Goal: Task Accomplishment & Management: Use online tool/utility

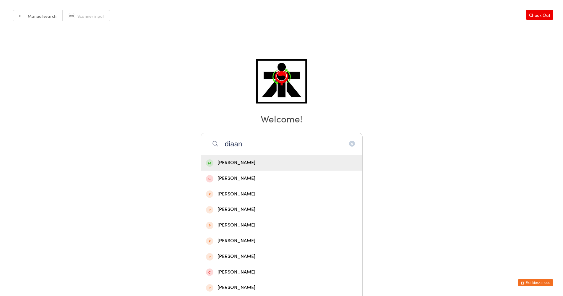
click at [298, 141] on input "diaan" at bounding box center [282, 144] width 162 height 22
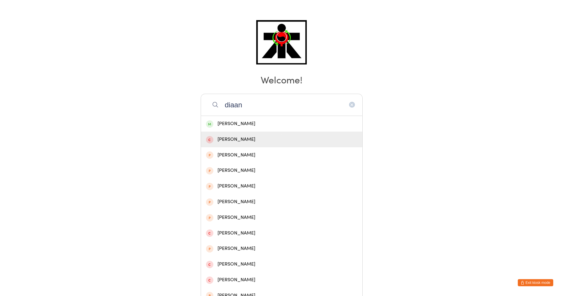
scroll to position [46, 0]
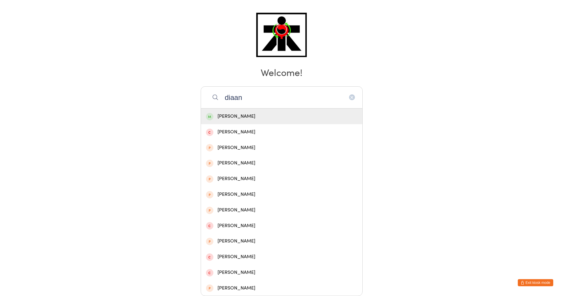
type input "diaan"
click at [300, 115] on div "[PERSON_NAME]" at bounding box center [281, 116] width 151 height 8
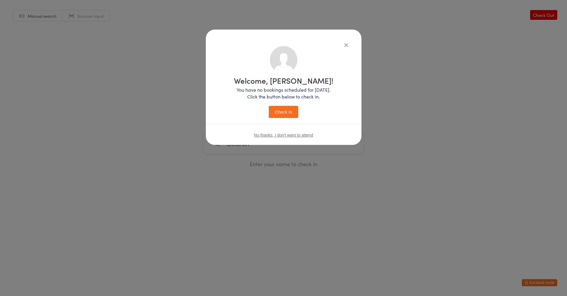
drag, startPoint x: 285, startPoint y: 109, endPoint x: 286, endPoint y: 112, distance: 3.2
click at [286, 112] on button "Check in" at bounding box center [284, 112] width 30 height 12
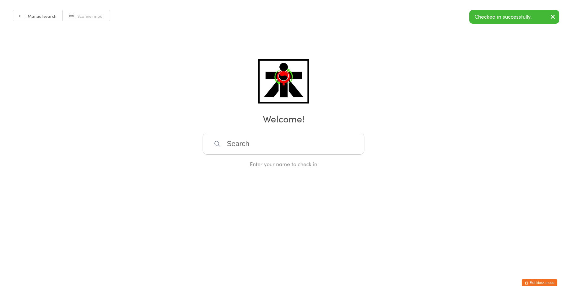
drag, startPoint x: 274, startPoint y: 152, endPoint x: 279, endPoint y: 142, distance: 11.3
click at [275, 149] on input "search" at bounding box center [284, 144] width 162 height 22
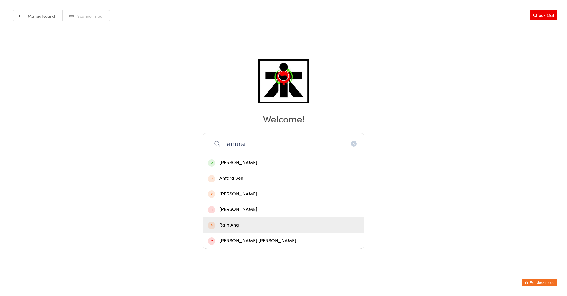
click at [206, 269] on html "You have now entered Kiosk Mode. Members will be able to check themselves in us…" at bounding box center [283, 148] width 567 height 296
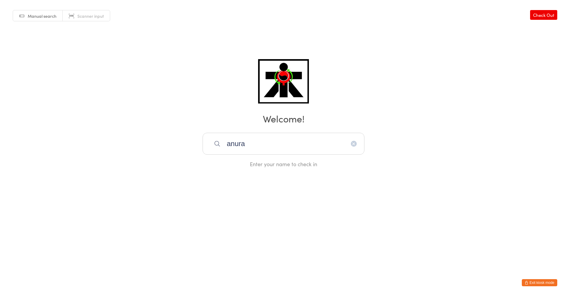
click at [206, 269] on html "You have now entered Kiosk Mode. Members will be able to check themselves in us…" at bounding box center [283, 148] width 567 height 296
click at [258, 152] on input "anura" at bounding box center [284, 144] width 162 height 22
click at [259, 152] on input "anura" at bounding box center [284, 144] width 162 height 22
type input "a"
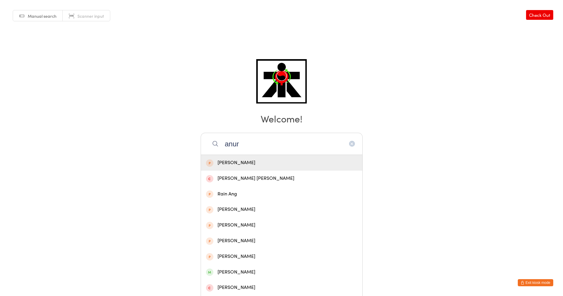
type input "anura"
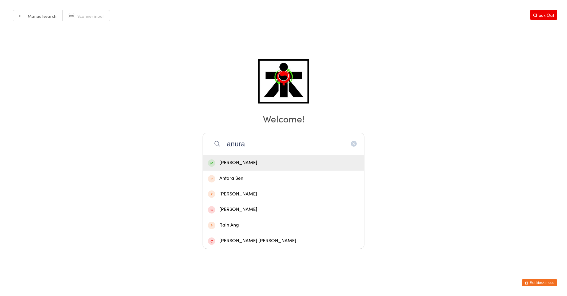
click at [243, 162] on div "[PERSON_NAME]" at bounding box center [283, 163] width 151 height 8
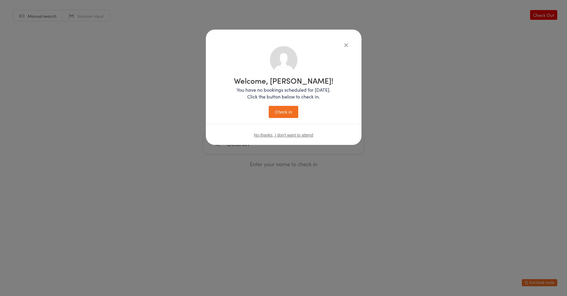
click at [282, 110] on button "Check in" at bounding box center [284, 112] width 30 height 12
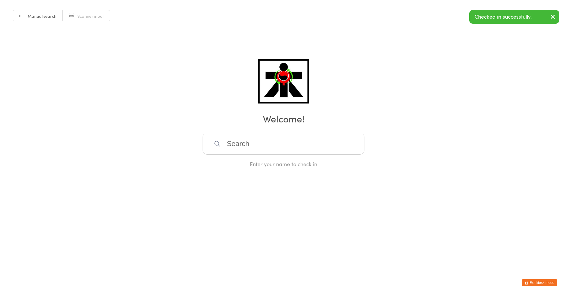
click at [240, 143] on input "search" at bounding box center [284, 144] width 162 height 22
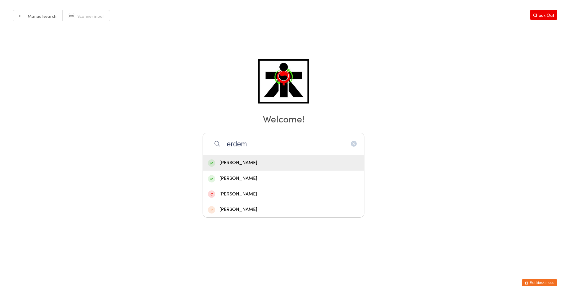
type input "erdem"
click at [215, 157] on div "[PERSON_NAME]" at bounding box center [283, 163] width 161 height 16
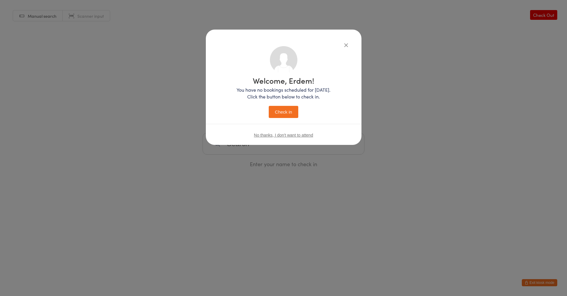
click at [277, 112] on button "Check in" at bounding box center [284, 112] width 30 height 12
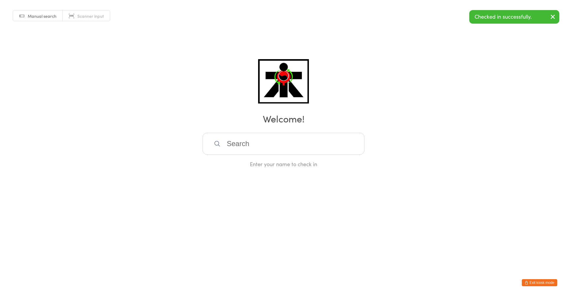
click at [225, 143] on input "search" at bounding box center [284, 144] width 162 height 22
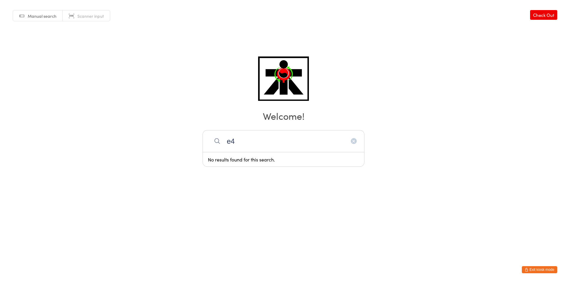
type input "e"
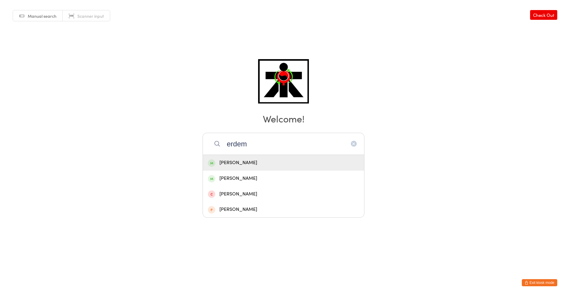
type input "erdem"
click at [344, 162] on div "[PERSON_NAME]" at bounding box center [283, 163] width 151 height 8
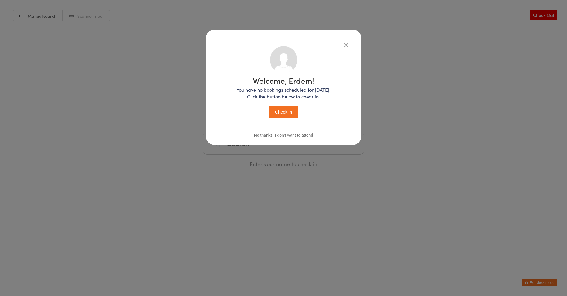
click at [281, 108] on button "Check in" at bounding box center [284, 112] width 30 height 12
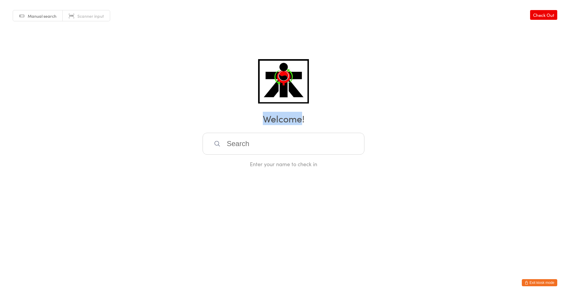
drag, startPoint x: 298, startPoint y: 112, endPoint x: 13, endPoint y: 160, distance: 289.1
click at [13, 160] on div "Manual search Scanner input Check Out Welcome! Enter your name to check in" at bounding box center [283, 84] width 567 height 168
click at [204, 129] on div "Manual search Scanner input Check Out Welcome! Enter your name to check in" at bounding box center [283, 84] width 567 height 168
click at [248, 147] on input "search" at bounding box center [284, 144] width 162 height 22
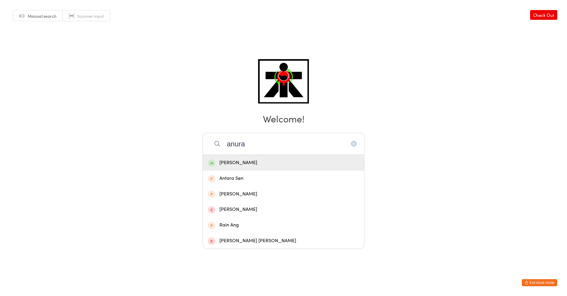
type input "anura"
click at [235, 162] on div "[PERSON_NAME]" at bounding box center [283, 163] width 151 height 8
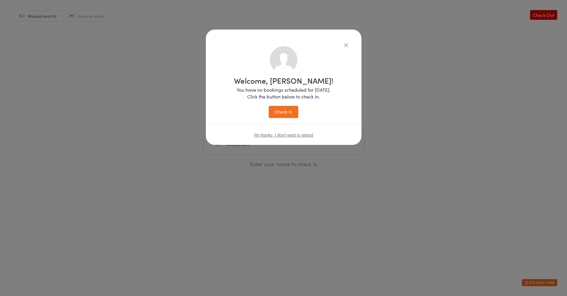
click at [282, 111] on button "Check in" at bounding box center [284, 112] width 30 height 12
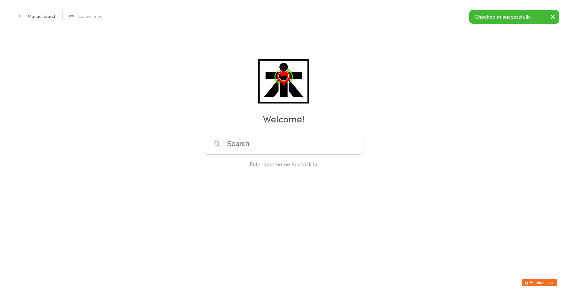
click at [282, 112] on h2 "Welcome!" at bounding box center [283, 118] width 555 height 13
click at [298, 116] on h2 "Welcome!" at bounding box center [283, 118] width 555 height 13
click at [302, 121] on h2 "Welcome!" at bounding box center [283, 118] width 555 height 13
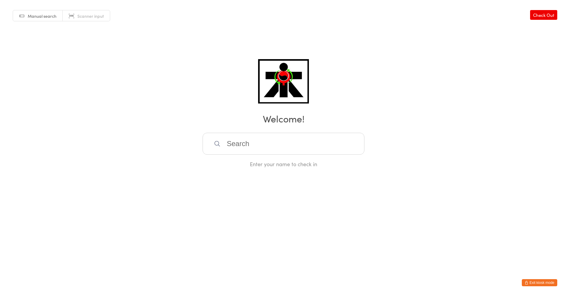
click at [302, 121] on h2 "Welcome!" at bounding box center [283, 118] width 555 height 13
click at [300, 121] on h2 "Welcome!" at bounding box center [283, 118] width 555 height 13
click at [299, 120] on h2 "Welcome!" at bounding box center [283, 118] width 555 height 13
drag, startPoint x: 288, startPoint y: 115, endPoint x: 283, endPoint y: 113, distance: 5.6
click at [283, 113] on h2 "Welcome!" at bounding box center [283, 118] width 555 height 13
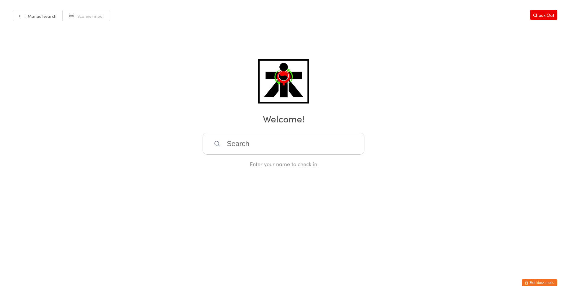
click at [263, 121] on h2 "Welcome!" at bounding box center [283, 118] width 555 height 13
click at [329, 149] on input "search" at bounding box center [284, 144] width 162 height 22
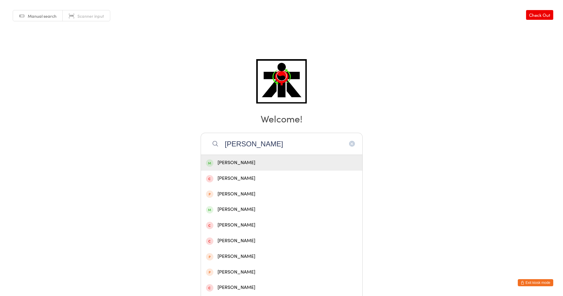
type input "[PERSON_NAME]"
click at [220, 162] on div "[PERSON_NAME]" at bounding box center [281, 163] width 151 height 8
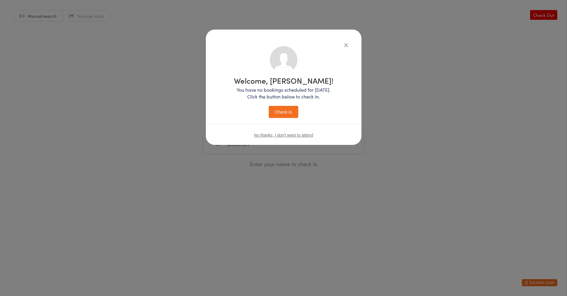
click at [269, 106] on button "Check in" at bounding box center [284, 112] width 30 height 12
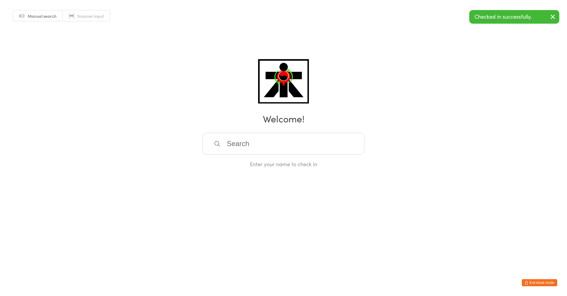
click at [252, 143] on input "search" at bounding box center [284, 144] width 162 height 22
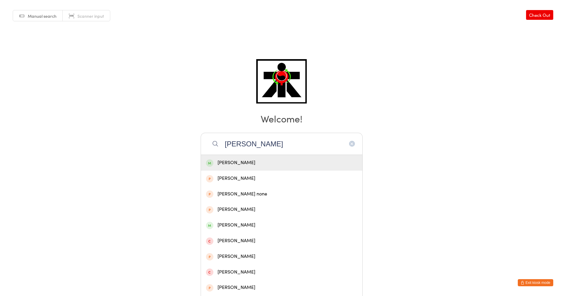
type input "[PERSON_NAME]"
click at [238, 161] on div "[PERSON_NAME]" at bounding box center [281, 163] width 151 height 8
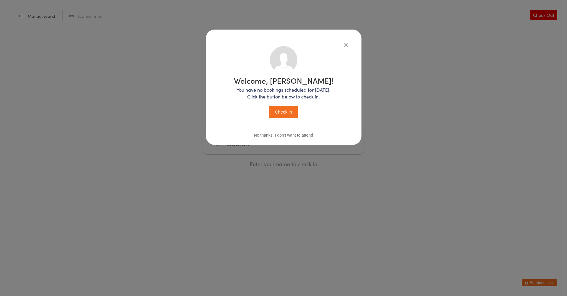
click at [290, 108] on button "Check in" at bounding box center [284, 112] width 30 height 12
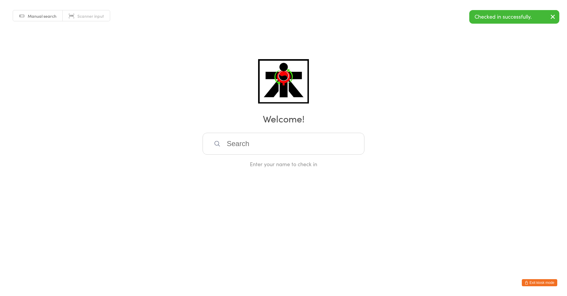
drag, startPoint x: 253, startPoint y: 152, endPoint x: 250, endPoint y: 143, distance: 9.3
click at [253, 152] on input "search" at bounding box center [284, 144] width 162 height 22
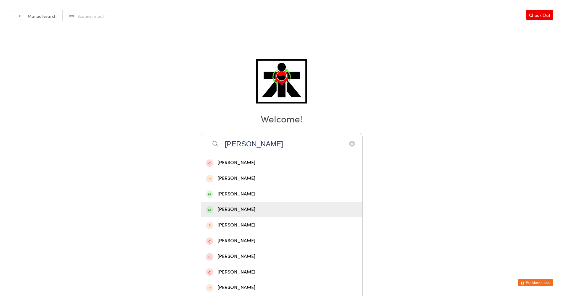
type input "[PERSON_NAME]"
click at [269, 208] on div "[PERSON_NAME]" at bounding box center [281, 209] width 151 height 8
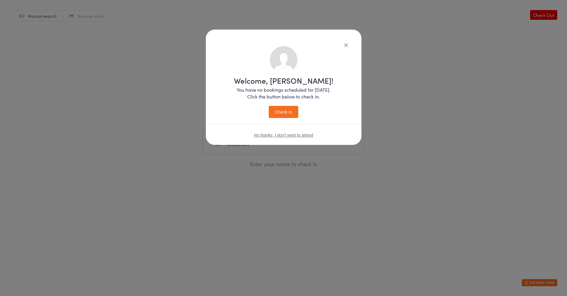
click at [280, 111] on button "Check in" at bounding box center [284, 112] width 30 height 12
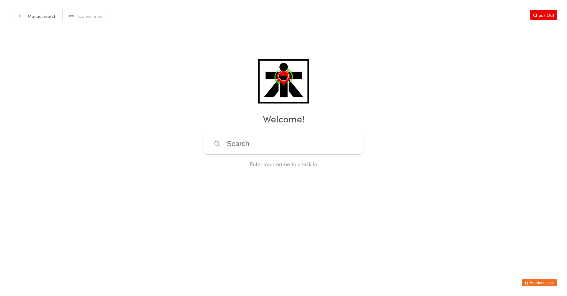
click at [241, 146] on input "search" at bounding box center [284, 144] width 162 height 22
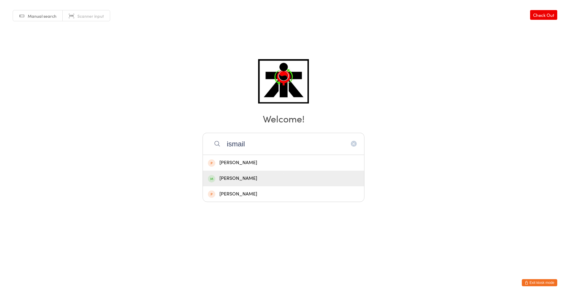
type input "ismail"
click at [240, 176] on div "[PERSON_NAME]" at bounding box center [283, 178] width 151 height 8
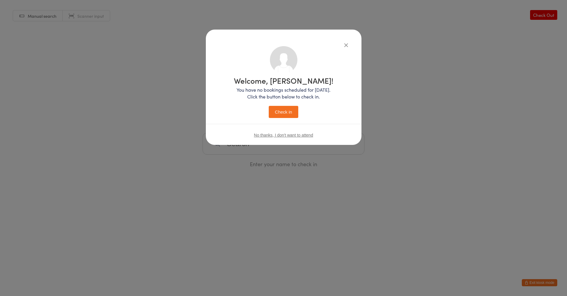
click at [288, 113] on button "Check in" at bounding box center [284, 112] width 30 height 12
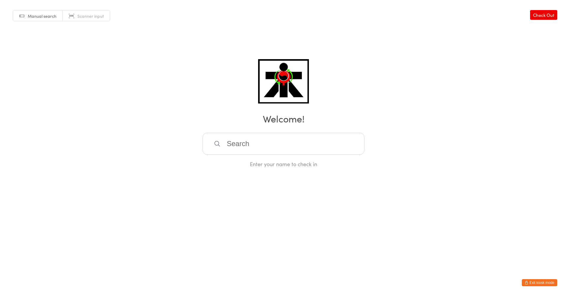
click at [325, 137] on input "search" at bounding box center [284, 144] width 162 height 22
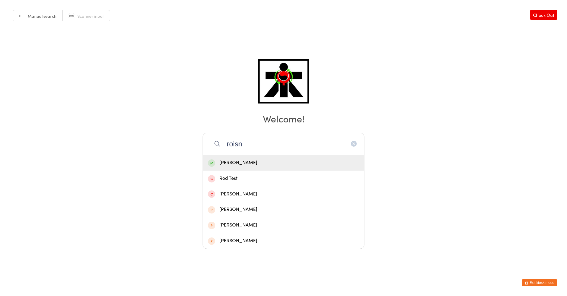
type input "roisn"
click at [265, 164] on div "[PERSON_NAME]" at bounding box center [283, 163] width 151 height 8
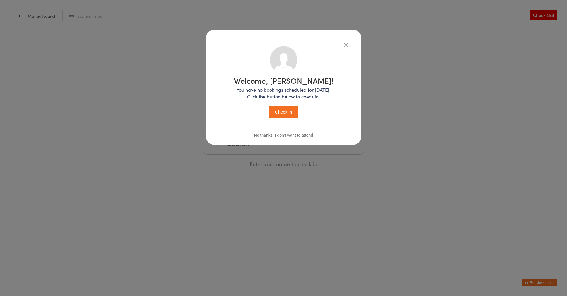
click at [277, 112] on button "Check in" at bounding box center [284, 112] width 30 height 12
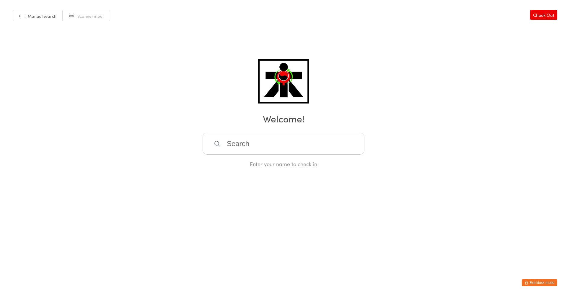
click at [243, 150] on input "search" at bounding box center [284, 144] width 162 height 22
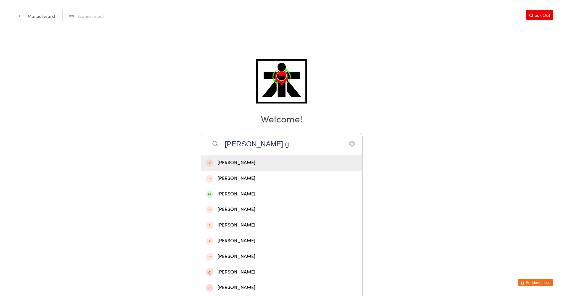
click at [244, 146] on input "[PERSON_NAME].g" at bounding box center [282, 144] width 162 height 22
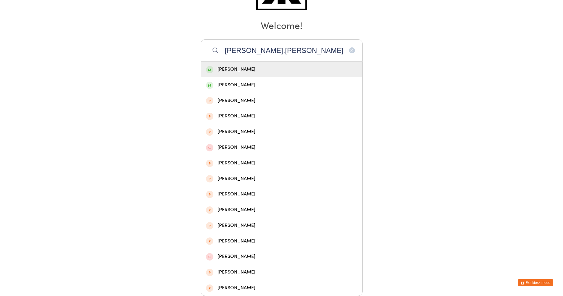
type input "[PERSON_NAME].[PERSON_NAME]"
click at [242, 69] on div "[PERSON_NAME]" at bounding box center [281, 69] width 151 height 8
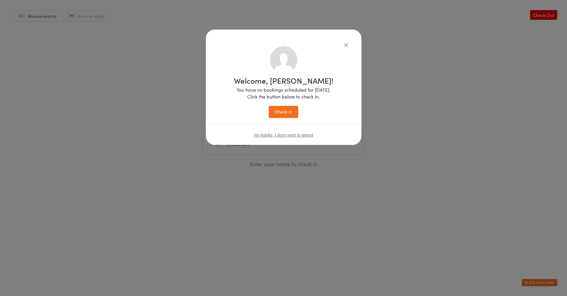
click at [291, 115] on button "Check in" at bounding box center [284, 112] width 30 height 12
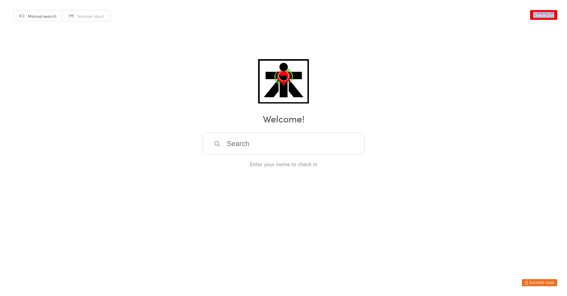
click at [542, 13] on link "Check Out" at bounding box center [543, 15] width 27 height 10
click at [253, 145] on input "search" at bounding box center [284, 144] width 162 height 22
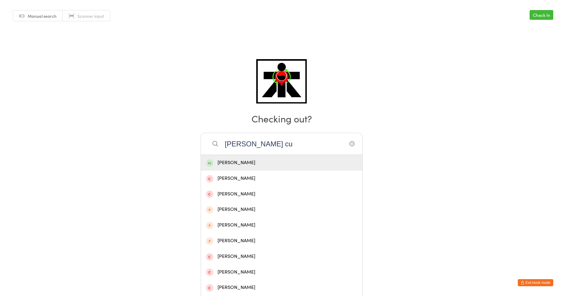
type input "[PERSON_NAME] cu"
click at [252, 163] on div "[PERSON_NAME]" at bounding box center [281, 163] width 151 height 8
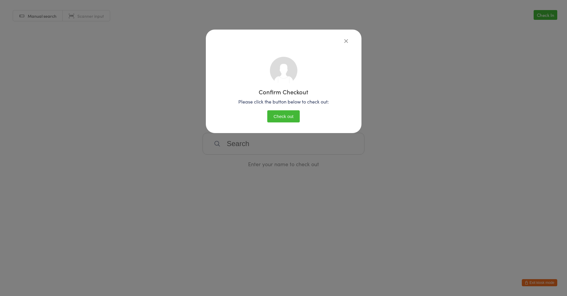
click at [276, 115] on button "Check out" at bounding box center [283, 116] width 32 height 12
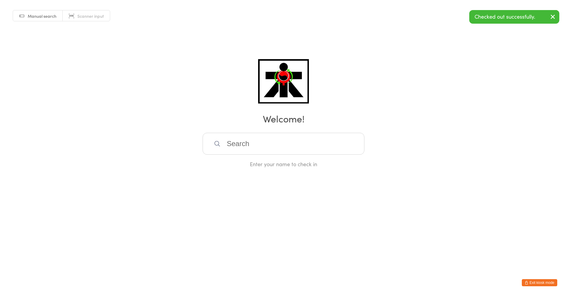
click at [490, 20] on div "Checked out successfully." at bounding box center [514, 17] width 90 height 14
click at [552, 14] on icon "button" at bounding box center [553, 16] width 7 height 7
click at [552, 14] on link "Check Out" at bounding box center [543, 15] width 27 height 10
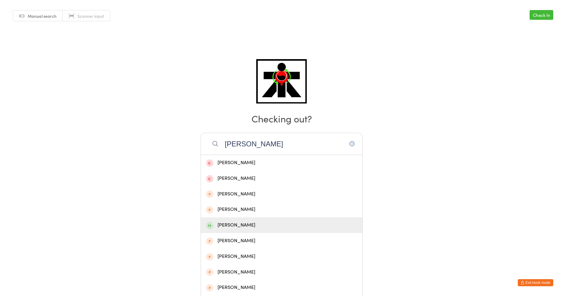
type input "[PERSON_NAME]"
click at [258, 220] on div "[PERSON_NAME]" at bounding box center [281, 225] width 161 height 16
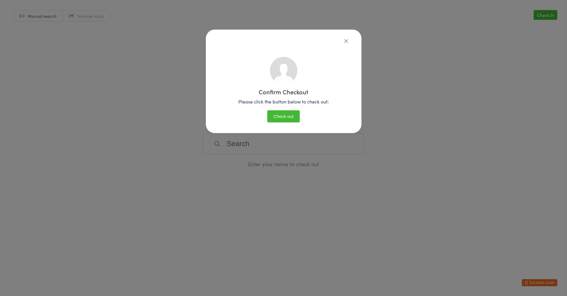
click at [343, 42] on icon "button" at bounding box center [346, 41] width 6 height 6
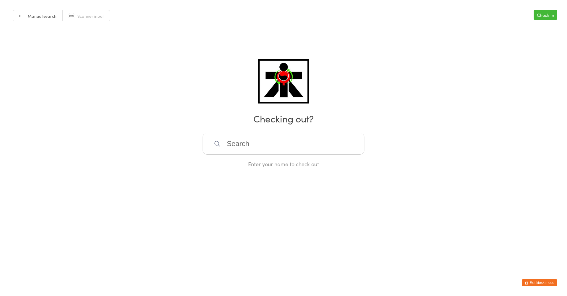
click at [269, 153] on input "search" at bounding box center [284, 144] width 162 height 22
click at [539, 15] on link "Check In" at bounding box center [546, 15] width 24 height 10
click at [539, 15] on link "Check Out" at bounding box center [543, 15] width 27 height 10
click at [539, 15] on link "Check In" at bounding box center [546, 15] width 24 height 10
click at [539, 15] on link "Check Out" at bounding box center [543, 15] width 27 height 10
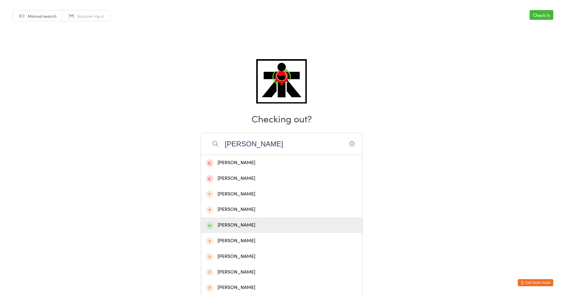
type input "[PERSON_NAME]"
click at [243, 224] on div "[PERSON_NAME]" at bounding box center [281, 225] width 151 height 8
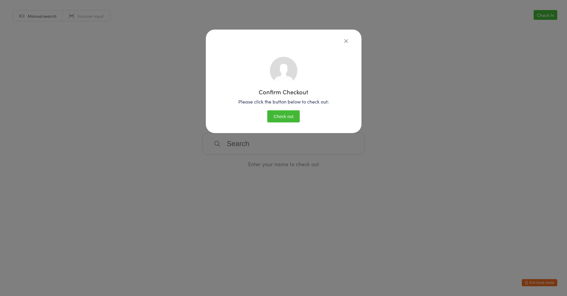
click at [345, 39] on icon "button" at bounding box center [346, 41] width 6 height 6
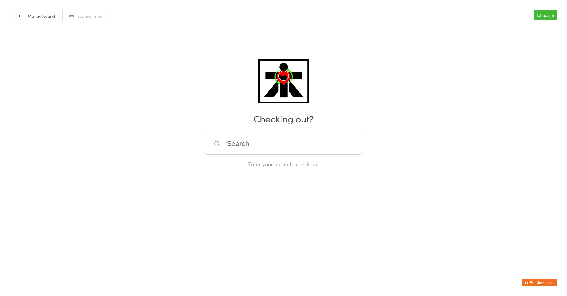
click at [543, 12] on link "Check In" at bounding box center [546, 15] width 24 height 10
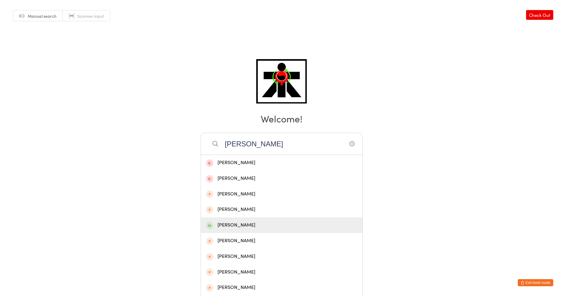
type input "[PERSON_NAME]"
click at [233, 222] on div "[PERSON_NAME]" at bounding box center [281, 225] width 151 height 8
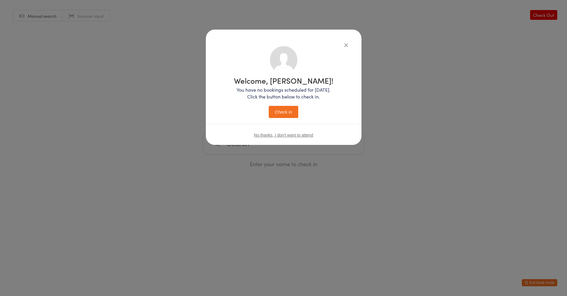
click at [275, 110] on button "Check in" at bounding box center [284, 112] width 30 height 12
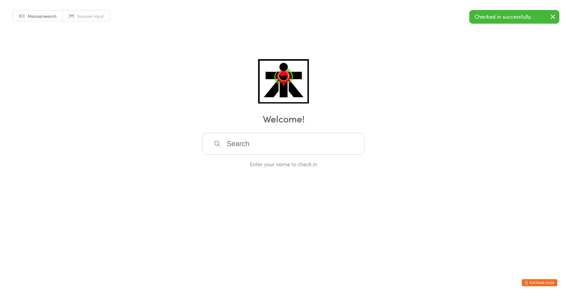
click at [253, 143] on input "search" at bounding box center [284, 144] width 162 height 22
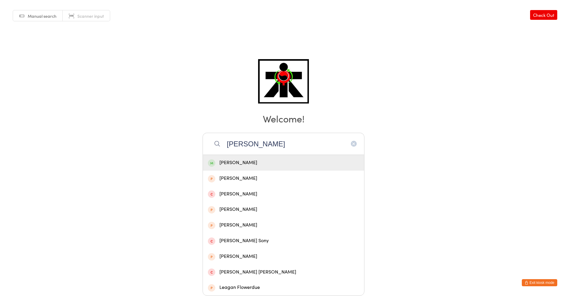
type input "[PERSON_NAME]"
drag, startPoint x: 222, startPoint y: 162, endPoint x: 231, endPoint y: 157, distance: 10.8
click at [229, 159] on div "[PERSON_NAME]" at bounding box center [283, 163] width 151 height 8
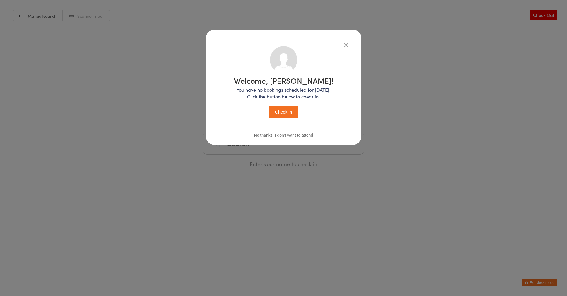
drag, startPoint x: 275, startPoint y: 111, endPoint x: 268, endPoint y: 123, distance: 13.8
click at [274, 131] on div "Welcome, [PERSON_NAME]! You have no bookings scheduled for [DATE]. Click the bu…" at bounding box center [284, 96] width 132 height 100
drag, startPoint x: 267, startPoint y: 110, endPoint x: 273, endPoint y: 109, distance: 5.7
click at [271, 110] on div "Welcome, [PERSON_NAME]! You have no bookings scheduled for [DATE]. Click the bu…" at bounding box center [284, 97] width 100 height 41
click at [274, 108] on button "Check in" at bounding box center [284, 112] width 30 height 12
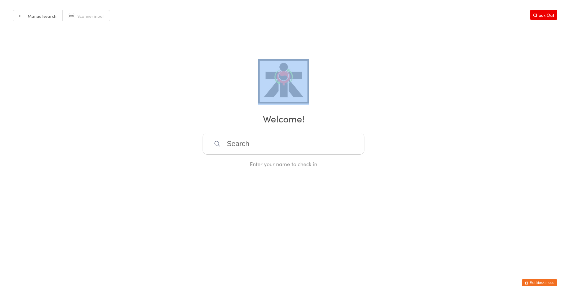
drag, startPoint x: 553, startPoint y: 8, endPoint x: 555, endPoint y: 12, distance: 5.3
click at [555, 12] on div "Manual search Scanner input Check Out Welcome! Enter your name to check in" at bounding box center [283, 84] width 567 height 168
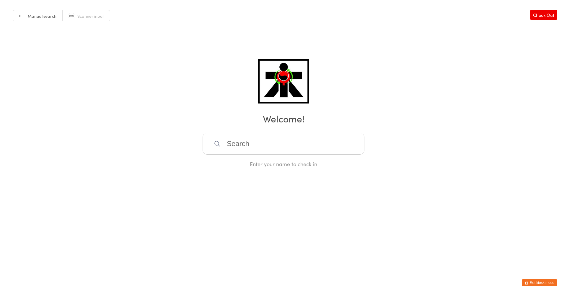
drag, startPoint x: 551, startPoint y: 6, endPoint x: 554, endPoint y: 27, distance: 21.4
click at [554, 27] on div "Manual search Scanner input Check Out Welcome! Enter your name to check in" at bounding box center [283, 84] width 567 height 168
click at [544, 11] on link "Check Out" at bounding box center [543, 15] width 27 height 10
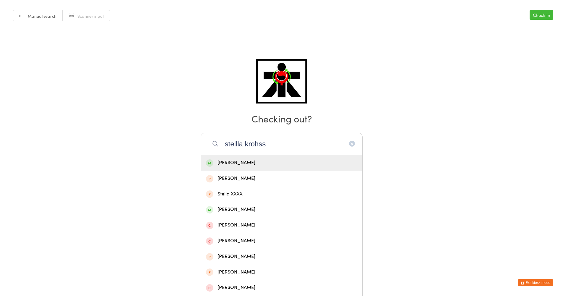
type input "stellla krohss"
click at [299, 161] on div "[PERSON_NAME]" at bounding box center [281, 163] width 151 height 8
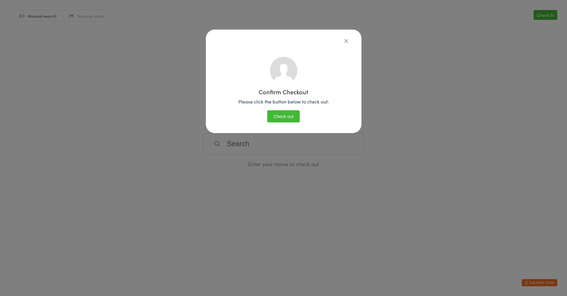
click at [281, 117] on button "Check out" at bounding box center [283, 116] width 32 height 12
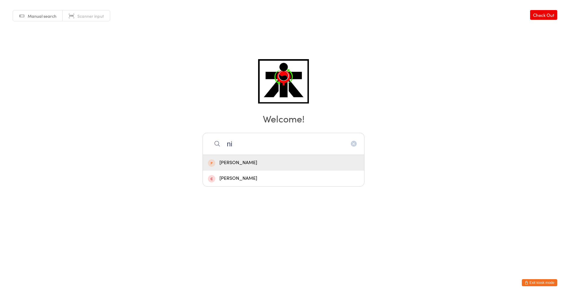
type input "n"
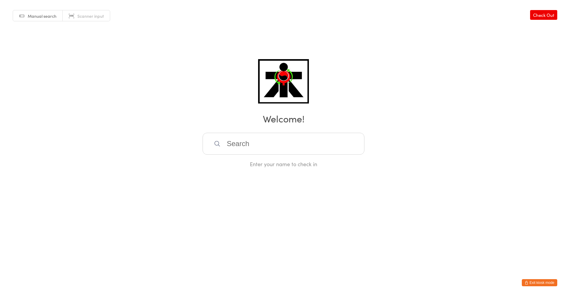
type input "m"
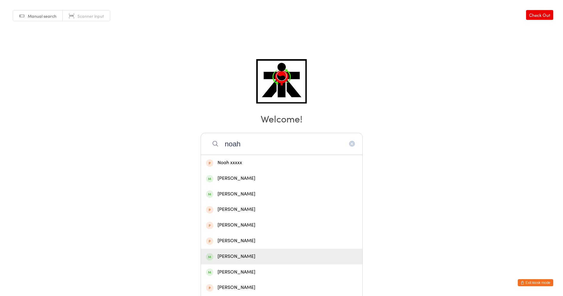
type input "noah"
click at [260, 253] on div "[PERSON_NAME]" at bounding box center [281, 256] width 151 height 8
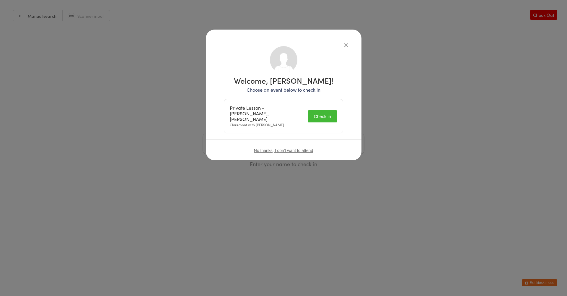
click at [322, 110] on button "Check in" at bounding box center [323, 116] width 30 height 12
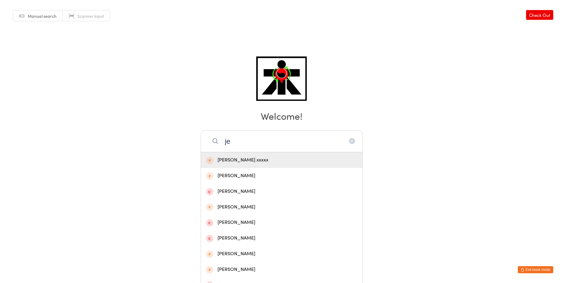
type input "j"
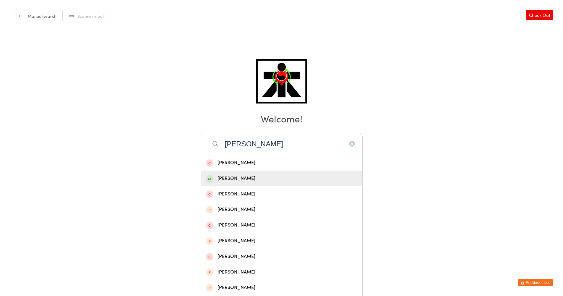
type input "[PERSON_NAME]"
click at [217, 179] on div "[PERSON_NAME]" at bounding box center [281, 178] width 151 height 8
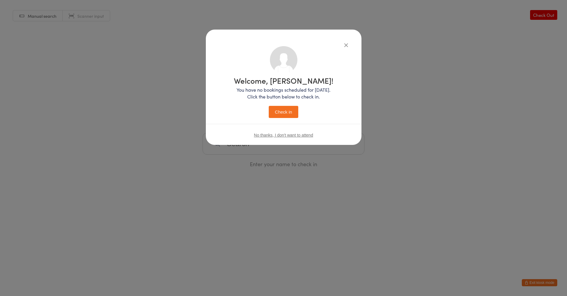
click at [285, 110] on button "Check in" at bounding box center [284, 112] width 30 height 12
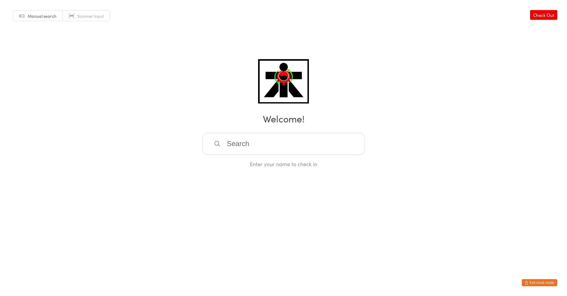
click at [274, 139] on input "search" at bounding box center [284, 144] width 162 height 22
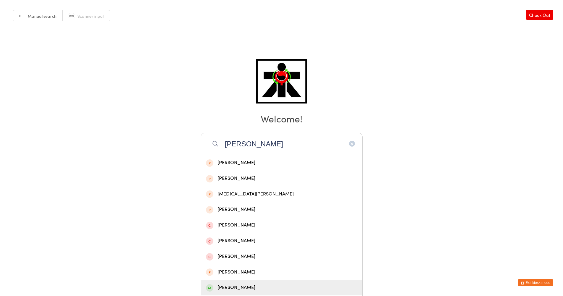
type input "[PERSON_NAME]"
click at [225, 283] on div "[PERSON_NAME]" at bounding box center [281, 287] width 161 height 16
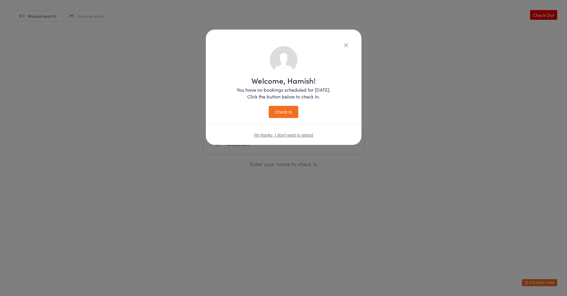
click at [273, 107] on button "Check in" at bounding box center [284, 112] width 30 height 12
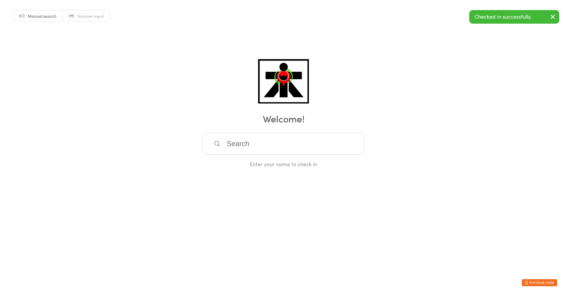
click at [222, 138] on input "search" at bounding box center [284, 144] width 162 height 22
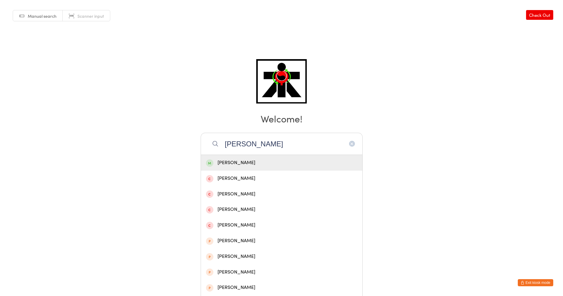
type input "[PERSON_NAME]"
click at [227, 168] on div "[PERSON_NAME]" at bounding box center [281, 163] width 161 height 16
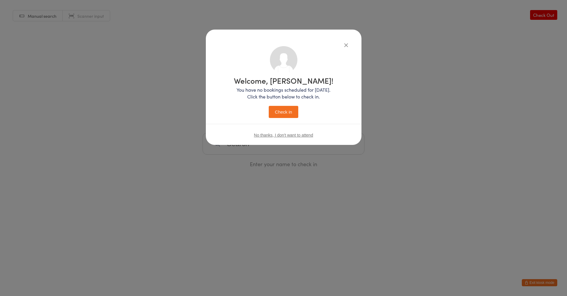
click at [282, 109] on button "Check in" at bounding box center [284, 112] width 30 height 12
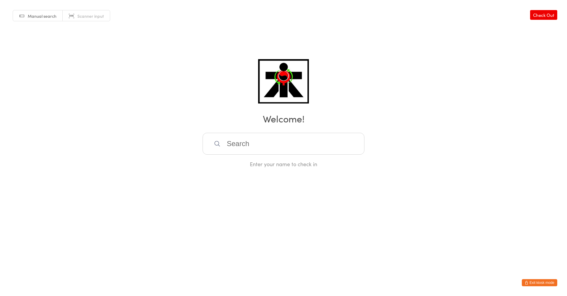
click at [285, 145] on input "search" at bounding box center [284, 144] width 162 height 22
type input "[PERSON_NAME]"
click at [231, 163] on div "[PERSON_NAME]" at bounding box center [283, 163] width 151 height 8
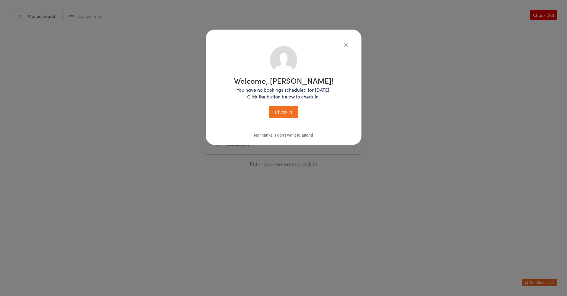
click at [288, 114] on button "Check in" at bounding box center [284, 112] width 30 height 12
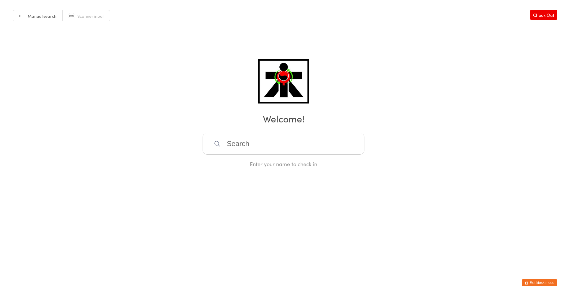
click at [243, 150] on input "search" at bounding box center [284, 144] width 162 height 22
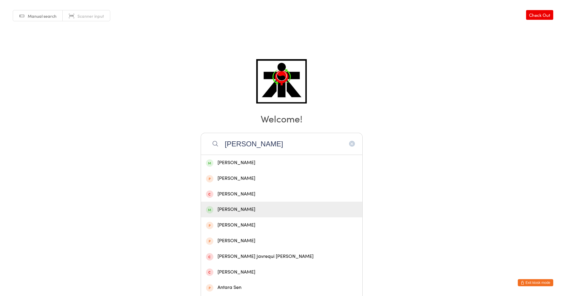
type input "[PERSON_NAME]"
click at [243, 213] on div "[PERSON_NAME]" at bounding box center [281, 209] width 151 height 8
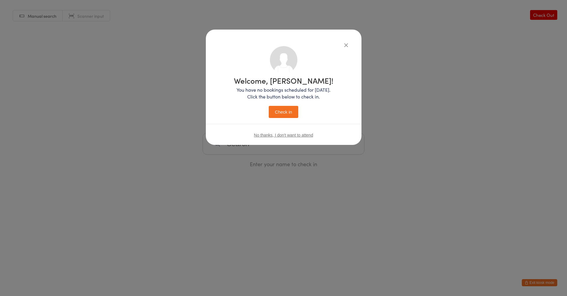
click at [281, 116] on button "Check in" at bounding box center [284, 112] width 30 height 12
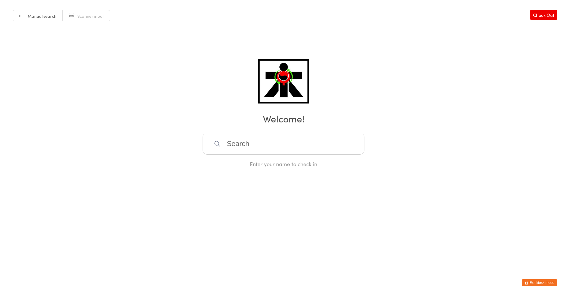
click at [230, 150] on input "search" at bounding box center [284, 144] width 162 height 22
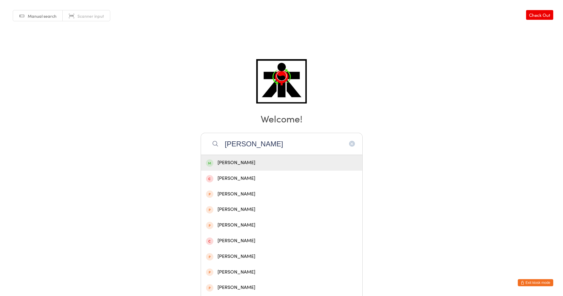
type input "[PERSON_NAME]"
click at [233, 160] on div "[PERSON_NAME]" at bounding box center [281, 163] width 151 height 8
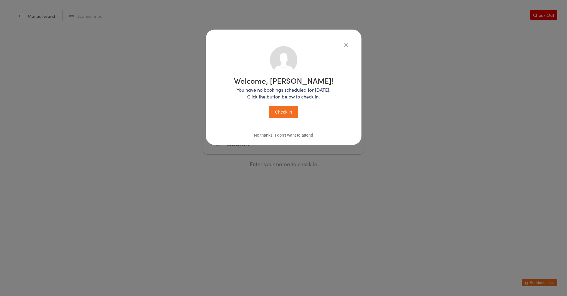
click at [277, 109] on button "Check in" at bounding box center [284, 112] width 30 height 12
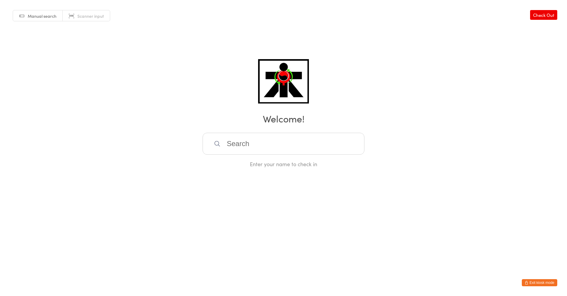
click at [335, 139] on input "search" at bounding box center [284, 144] width 162 height 22
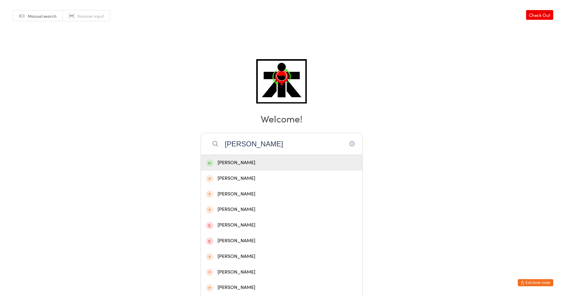
drag, startPoint x: 352, startPoint y: 151, endPoint x: 351, endPoint y: 148, distance: 3.1
click at [351, 149] on input "[PERSON_NAME]" at bounding box center [282, 144] width 162 height 22
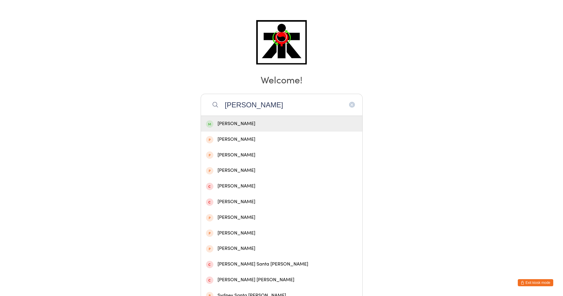
scroll to position [93, 0]
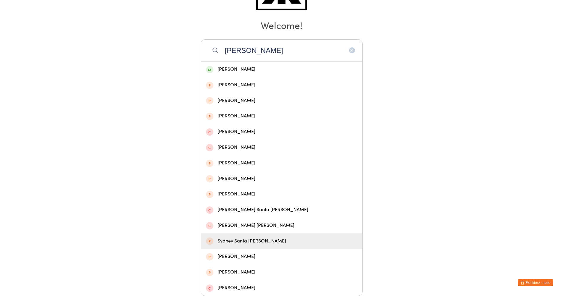
click at [438, 202] on html "You have now entered Kiosk Mode. Members will be able to check themselves in us…" at bounding box center [281, 55] width 563 height 296
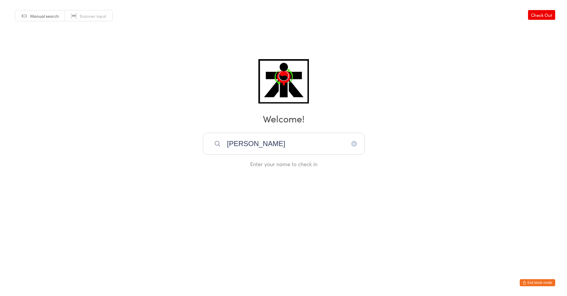
scroll to position [0, 0]
drag, startPoint x: 267, startPoint y: 133, endPoint x: 262, endPoint y: 140, distance: 8.6
click at [262, 140] on input "[PERSON_NAME]" at bounding box center [284, 144] width 162 height 22
type input "."
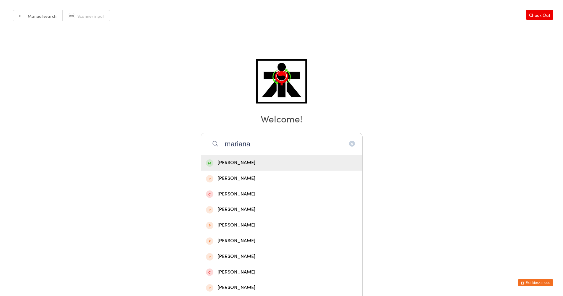
type input "mariana"
click at [272, 165] on div "[PERSON_NAME]" at bounding box center [281, 163] width 151 height 8
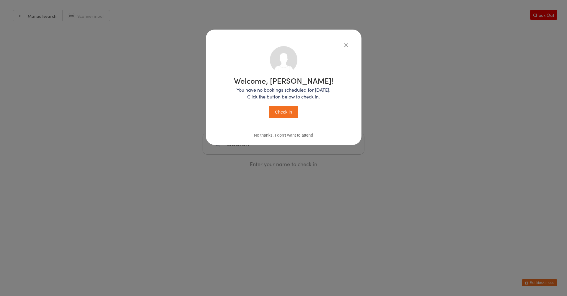
click at [297, 112] on button "Check in" at bounding box center [284, 112] width 30 height 12
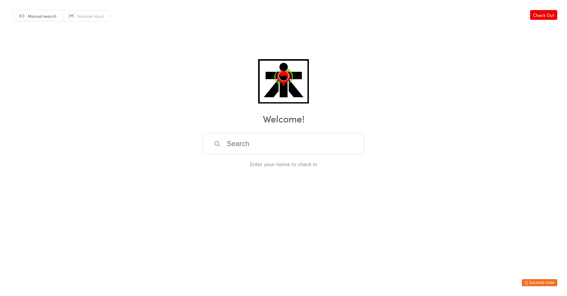
click at [273, 142] on input "search" at bounding box center [284, 144] width 162 height 22
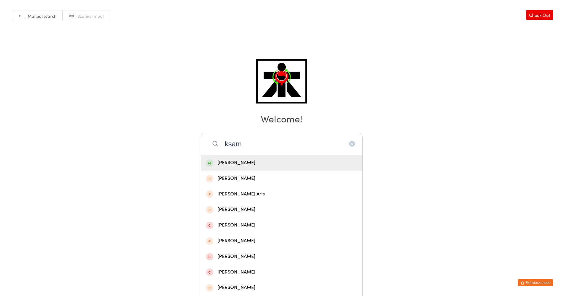
type input "ksam"
click at [264, 157] on div "[PERSON_NAME]" at bounding box center [281, 163] width 161 height 16
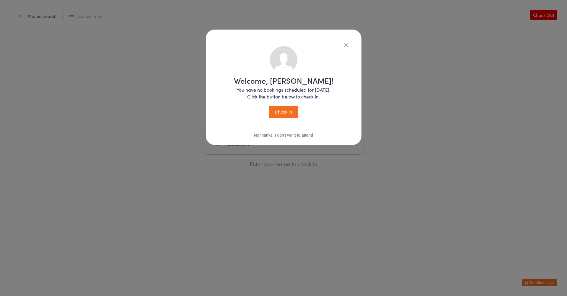
click at [282, 108] on button "Check in" at bounding box center [284, 112] width 30 height 12
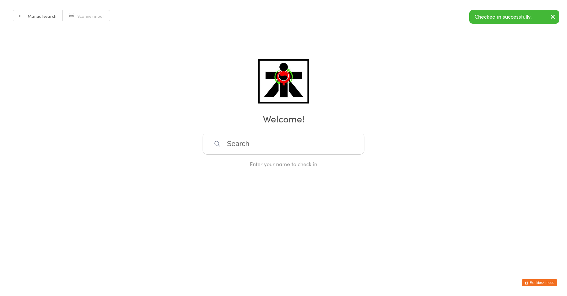
click at [276, 137] on input "search" at bounding box center [284, 144] width 162 height 22
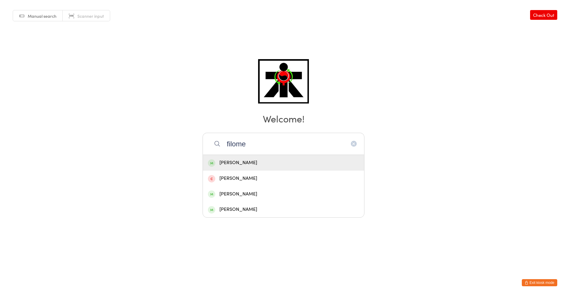
type input "filome"
click at [260, 164] on div "[PERSON_NAME]" at bounding box center [283, 163] width 151 height 8
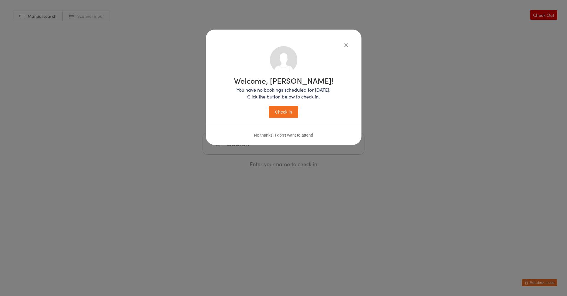
click at [292, 110] on button "Check in" at bounding box center [284, 112] width 30 height 12
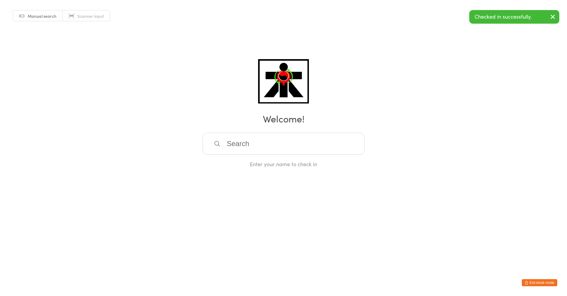
click at [274, 135] on input "search" at bounding box center [284, 144] width 162 height 22
type input "s"
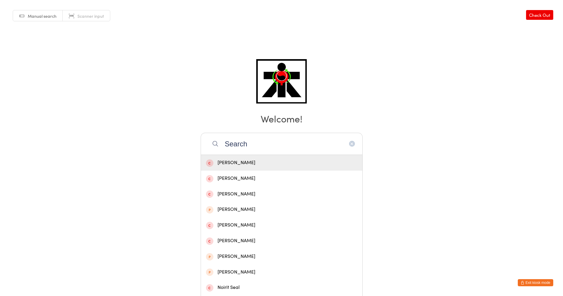
click at [348, 97] on div "Manual search Scanner input Check Out Welcome! Search [PERSON_NAME] [PERSON_NAM…" at bounding box center [281, 84] width 563 height 168
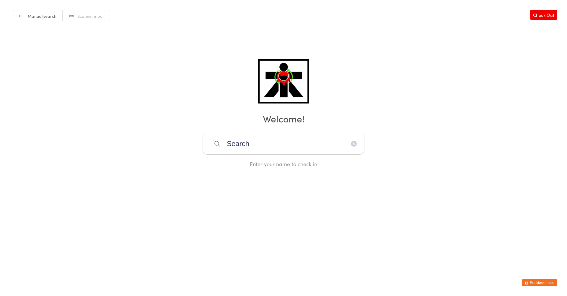
click at [311, 141] on input "Search" at bounding box center [284, 144] width 162 height 22
type input "S"
type input "yhomaD"
click at [283, 166] on div "[PERSON_NAME]" at bounding box center [283, 163] width 151 height 8
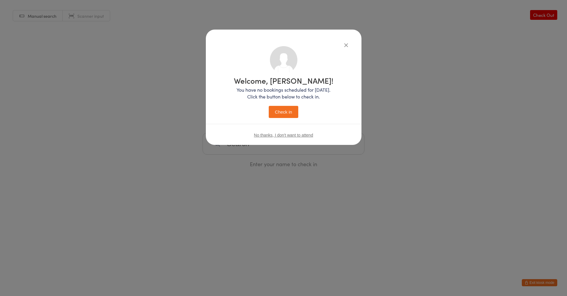
click at [276, 108] on button "Check in" at bounding box center [284, 112] width 30 height 12
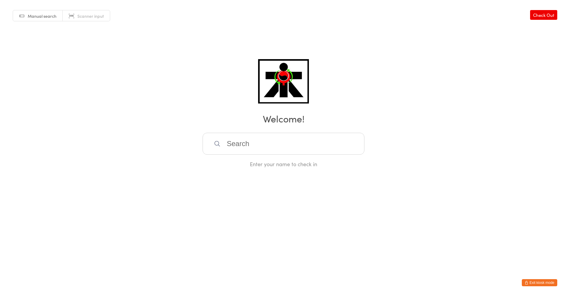
click at [235, 138] on input "search" at bounding box center [284, 144] width 162 height 22
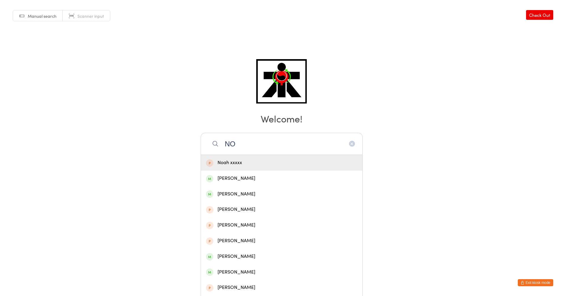
type input "N"
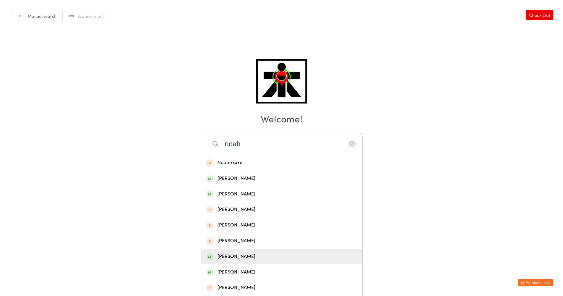
type input "noah"
click at [224, 258] on div "[PERSON_NAME]" at bounding box center [281, 256] width 151 height 8
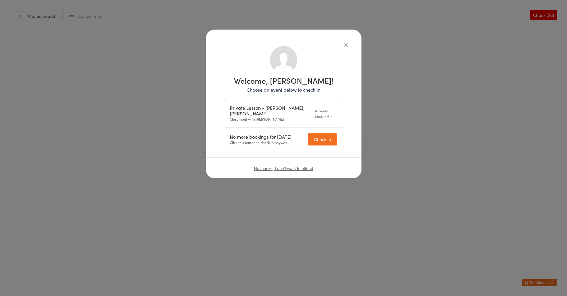
click at [318, 140] on button "Check in" at bounding box center [323, 139] width 30 height 12
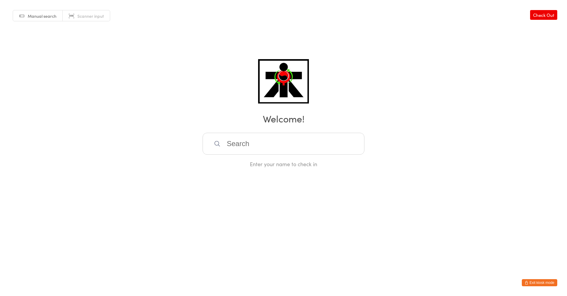
click at [325, 143] on input "search" at bounding box center [284, 144] width 162 height 22
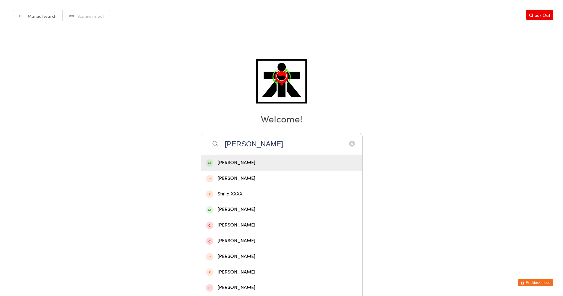
type input "[PERSON_NAME]"
click at [304, 163] on div "[PERSON_NAME]" at bounding box center [281, 163] width 151 height 8
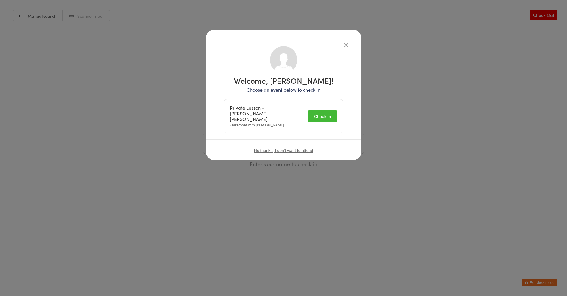
click at [321, 111] on button "Check in" at bounding box center [323, 116] width 30 height 12
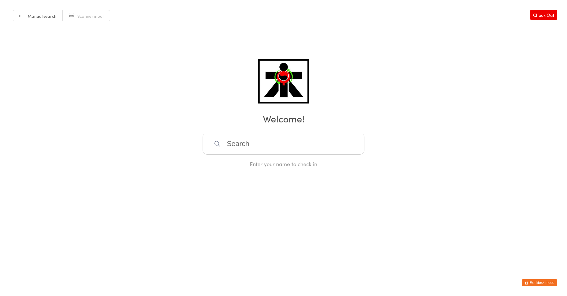
click at [230, 148] on input "search" at bounding box center [284, 144] width 162 height 22
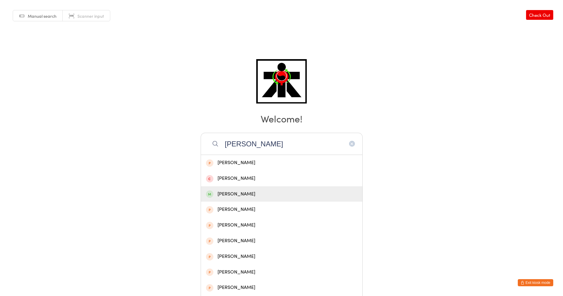
type input "[PERSON_NAME]"
click at [233, 196] on div "[PERSON_NAME]" at bounding box center [281, 194] width 151 height 8
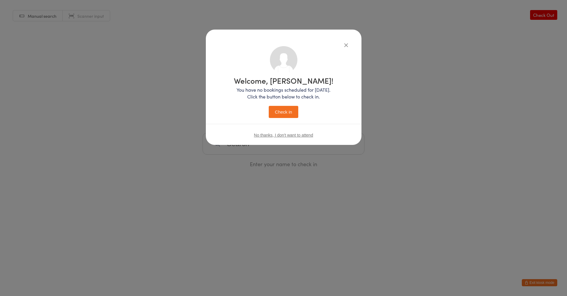
click at [287, 113] on button "Check in" at bounding box center [284, 112] width 30 height 12
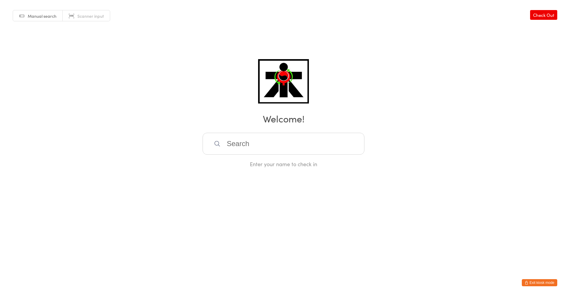
click at [259, 148] on input "search" at bounding box center [284, 144] width 162 height 22
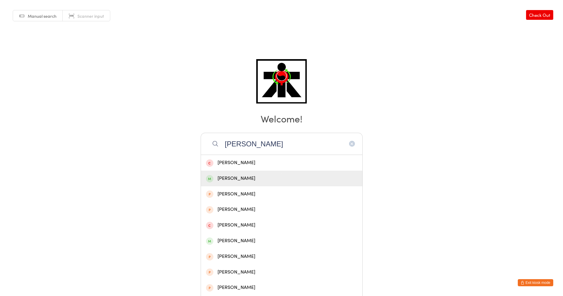
type input "[PERSON_NAME]"
click at [240, 184] on div "[PERSON_NAME]" at bounding box center [281, 178] width 161 height 16
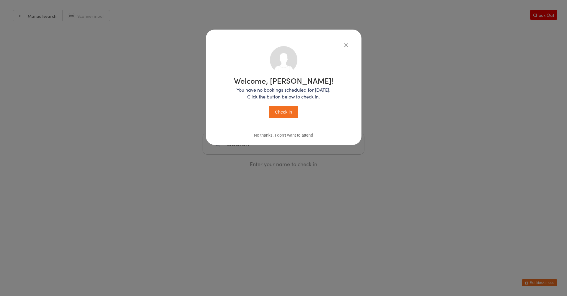
click at [286, 111] on button "Check in" at bounding box center [284, 112] width 30 height 12
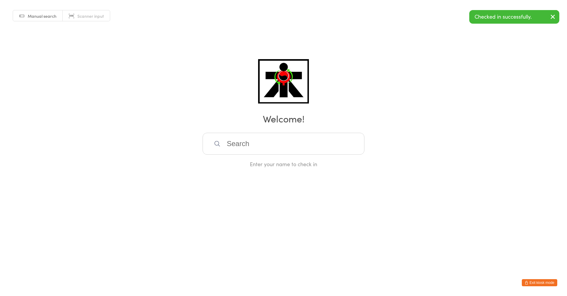
click at [283, 151] on input "search" at bounding box center [284, 144] width 162 height 22
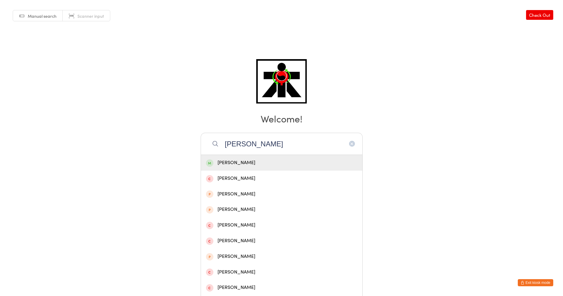
click at [216, 98] on div "Manual search Scanner input Check Out Welcome! [PERSON_NAME] [PERSON_NAME] [PER…" at bounding box center [281, 84] width 563 height 168
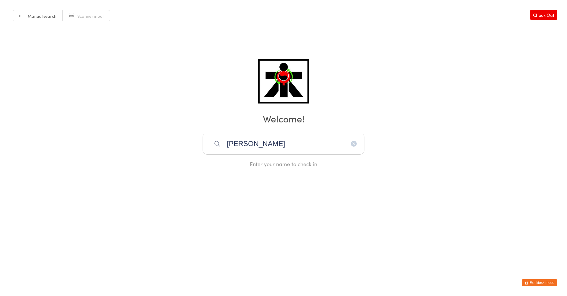
click at [271, 150] on input "[PERSON_NAME]" at bounding box center [284, 144] width 162 height 22
type input "b"
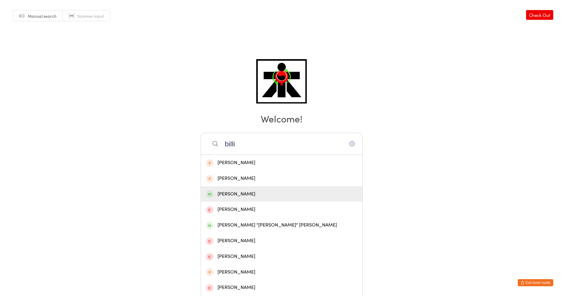
type input "billi"
click at [237, 196] on div "[PERSON_NAME]" at bounding box center [281, 194] width 151 height 8
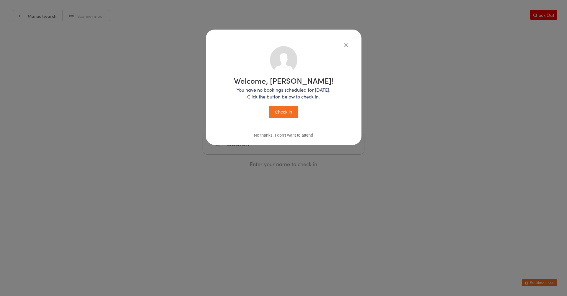
click at [297, 112] on button "Check in" at bounding box center [284, 112] width 30 height 12
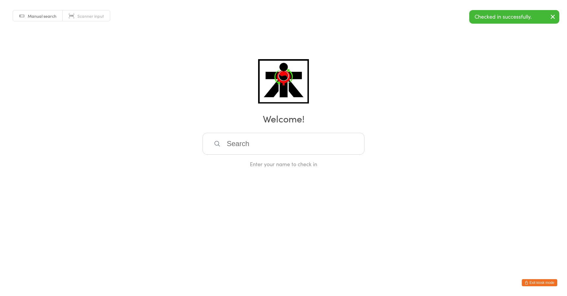
click at [298, 150] on input "search" at bounding box center [284, 144] width 162 height 22
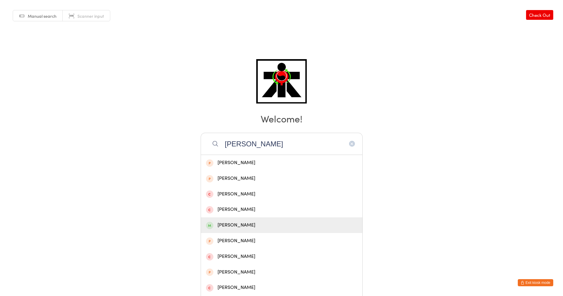
type input "[PERSON_NAME]"
click at [262, 224] on div "[PERSON_NAME]" at bounding box center [281, 225] width 151 height 8
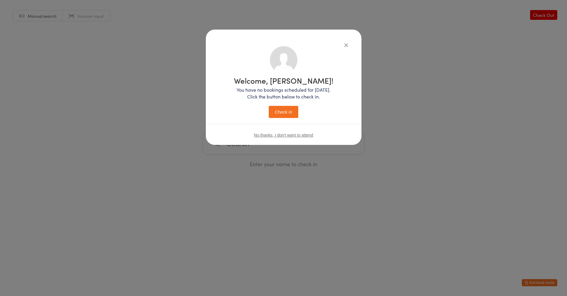
click at [283, 109] on button "Check in" at bounding box center [284, 112] width 30 height 12
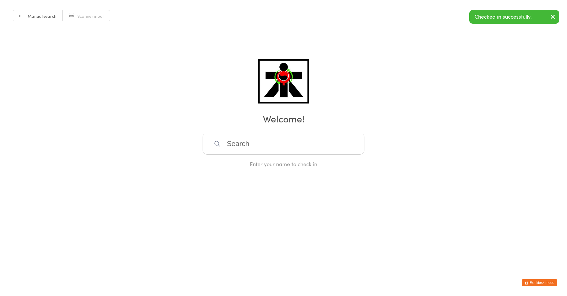
click at [282, 154] on input "search" at bounding box center [284, 144] width 162 height 22
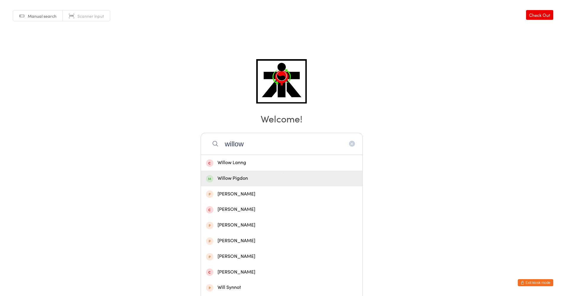
type input "willow"
click at [321, 174] on div "Willow Pigdon" at bounding box center [281, 178] width 151 height 8
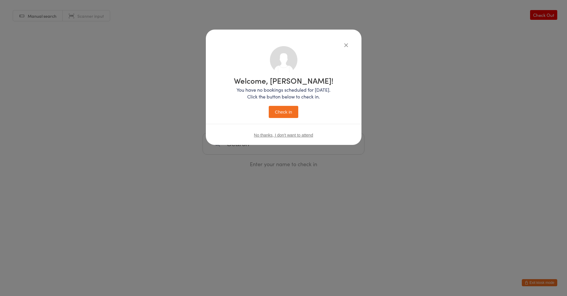
click at [268, 108] on div "Welcome, [PERSON_NAME]! You have no bookings scheduled for [DATE]. Click the bu…" at bounding box center [284, 97] width 100 height 41
click at [282, 108] on button "Check in" at bounding box center [284, 112] width 30 height 12
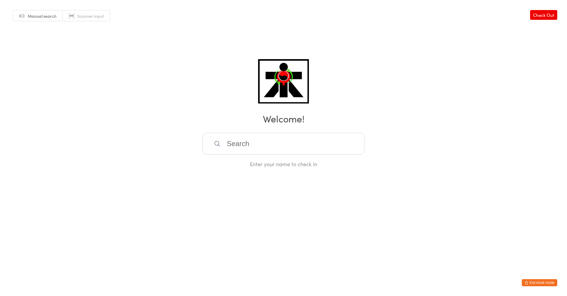
click at [333, 140] on input "search" at bounding box center [284, 144] width 162 height 22
type input "j"
type input "m"
type input "g"
type input "j"
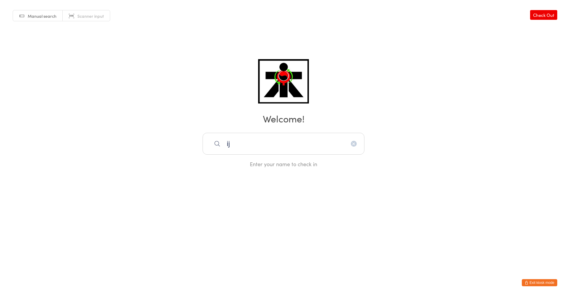
type input "i"
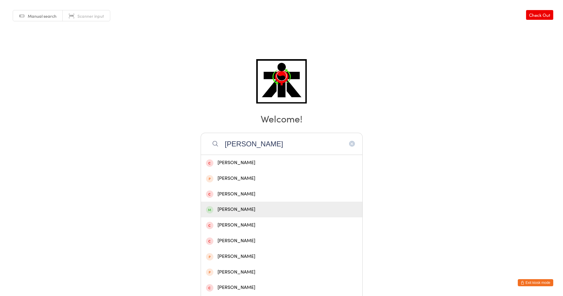
type input "[PERSON_NAME]"
click at [218, 206] on div "[PERSON_NAME]" at bounding box center [281, 209] width 151 height 8
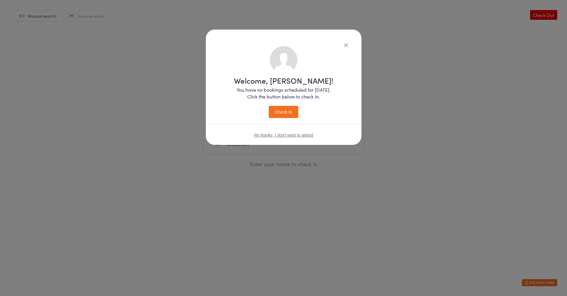
click at [289, 113] on button "Check in" at bounding box center [284, 112] width 30 height 12
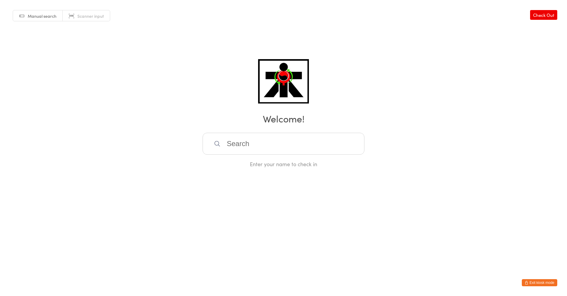
click at [234, 149] on input "search" at bounding box center [284, 144] width 162 height 22
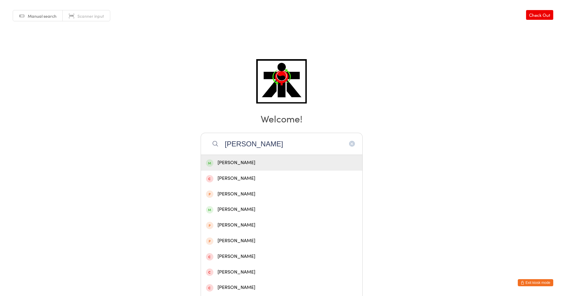
type input "[PERSON_NAME]"
click at [227, 161] on div "[PERSON_NAME]" at bounding box center [281, 163] width 151 height 8
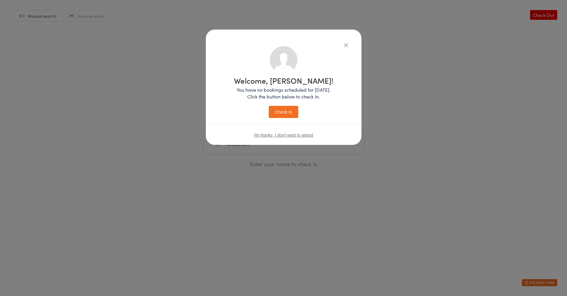
click at [281, 109] on button "Check in" at bounding box center [284, 112] width 30 height 12
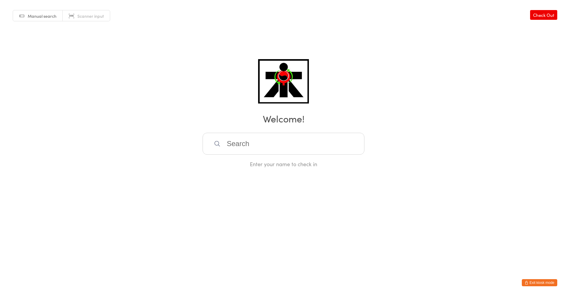
click at [290, 140] on input "search" at bounding box center [284, 144] width 162 height 22
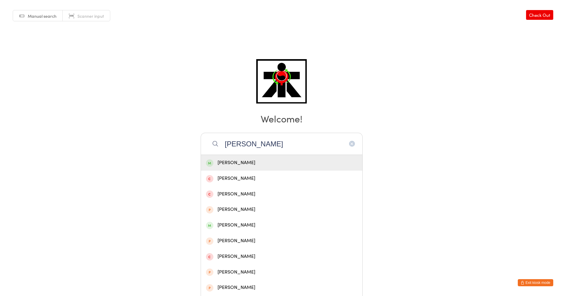
type input "[PERSON_NAME]"
click at [283, 169] on div "[PERSON_NAME]" at bounding box center [281, 163] width 161 height 16
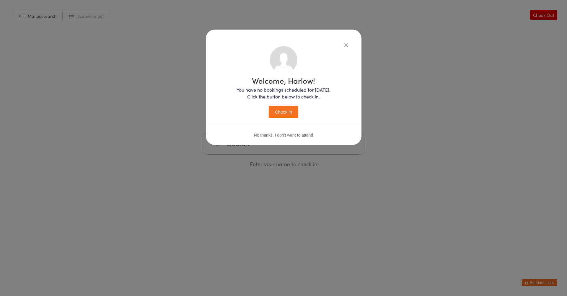
click at [290, 110] on button "Check in" at bounding box center [284, 112] width 30 height 12
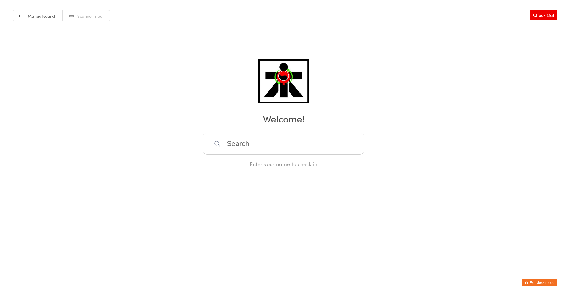
click at [277, 151] on input "search" at bounding box center [284, 144] width 162 height 22
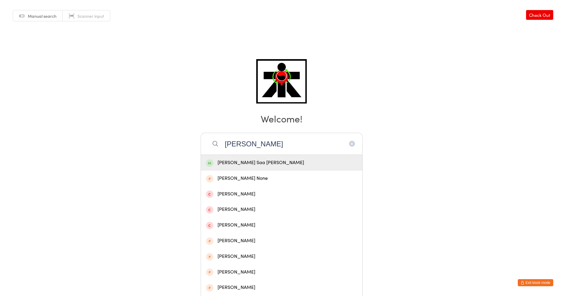
type input "[PERSON_NAME]"
click at [299, 159] on div "[PERSON_NAME] Saa [PERSON_NAME]" at bounding box center [281, 163] width 151 height 8
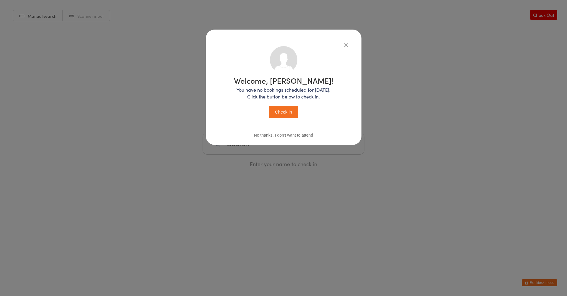
click at [278, 114] on button "Check in" at bounding box center [284, 112] width 30 height 12
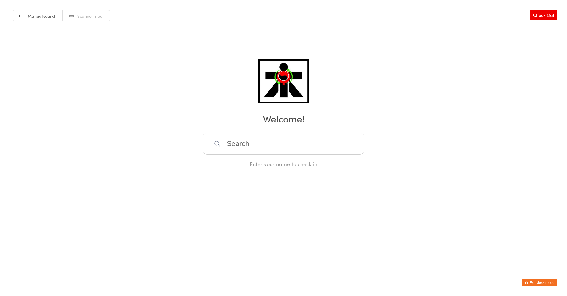
click at [234, 146] on input "search" at bounding box center [284, 144] width 162 height 22
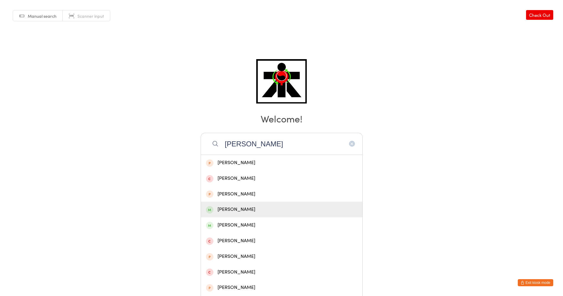
type input "[PERSON_NAME]"
click at [235, 210] on div "[PERSON_NAME]" at bounding box center [281, 209] width 151 height 8
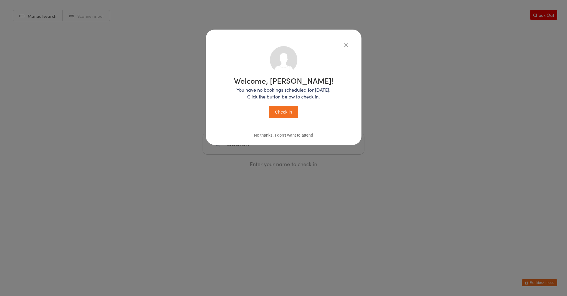
click at [283, 112] on button "Check in" at bounding box center [284, 112] width 30 height 12
